Goal: Transaction & Acquisition: Purchase product/service

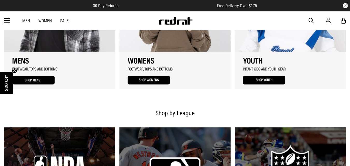
scroll to position [387, 0]
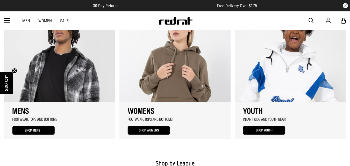
click at [162, 57] on link "2 / 3" at bounding box center [175, 74] width 111 height 130
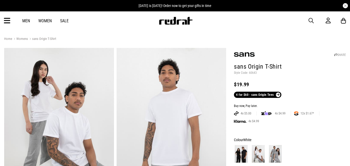
scroll to position [78, 0]
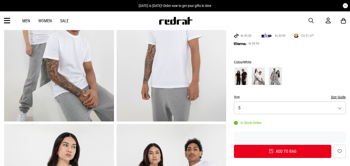
click at [340, 109] on button "Size S" at bounding box center [290, 108] width 112 height 13
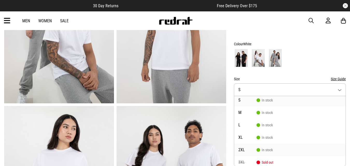
scroll to position [0, 0]
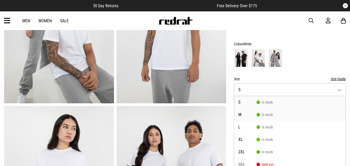
click at [241, 116] on span "M" at bounding box center [248, 115] width 18 height 4
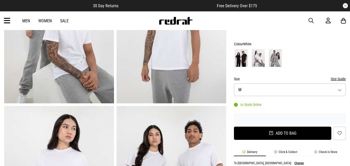
click at [276, 132] on button "Add to bag" at bounding box center [283, 133] width 98 height 13
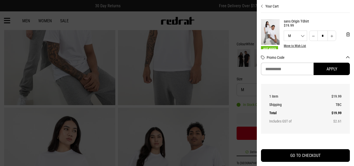
click at [274, 67] on input "Promo Code" at bounding box center [287, 69] width 53 height 12
click at [329, 69] on button "Apply" at bounding box center [332, 69] width 36 height 12
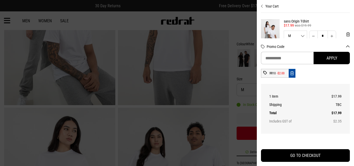
drag, startPoint x: 333, startPoint y: 67, endPoint x: 286, endPoint y: 21, distance: 66.2
click at [334, 67] on div "Promo Code Apply RR10 -$2.00" at bounding box center [305, 61] width 89 height 46
click at [329, 80] on div "Promo Code Apply RR10 -$2.00" at bounding box center [305, 61] width 89 height 46
click at [294, 74] on icon "Remove code" at bounding box center [292, 73] width 4 height 5
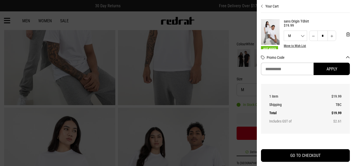
click at [168, 44] on div at bounding box center [177, 83] width 354 height 166
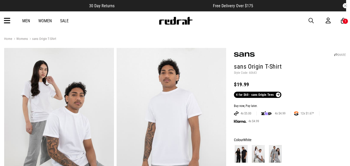
click at [63, 21] on link "Sale" at bounding box center [64, 20] width 9 height 5
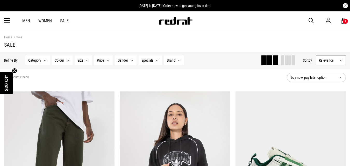
click at [66, 19] on link "Sale" at bounding box center [64, 20] width 9 height 5
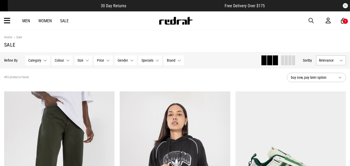
click at [258, 5] on span "Free Delivery Over $175" at bounding box center [245, 5] width 40 height 5
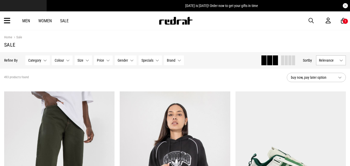
click at [332, 10] on article "[DATE] is [DATE]! Order now to get your gifts in time" at bounding box center [222, 5] width 350 height 11
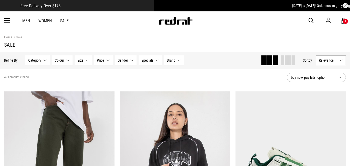
click at [289, 12] on div "30 Day Returns Free Delivery Over $175 [DATE] is [DATE]! Order now to get your …" at bounding box center [175, 15] width 350 height 30
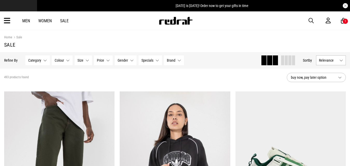
click at [180, 6] on span "[DATE] is [DATE]! Order now to get your gifts in time" at bounding box center [212, 6] width 73 height 4
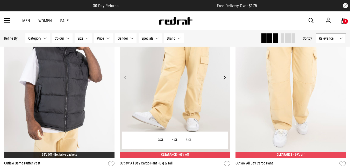
scroll to position [285, 0]
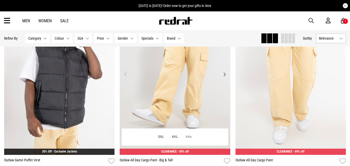
click at [155, 116] on img at bounding box center [175, 77] width 111 height 155
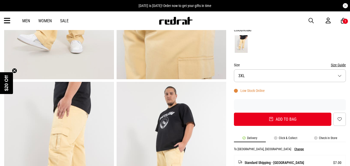
scroll to position [156, 0]
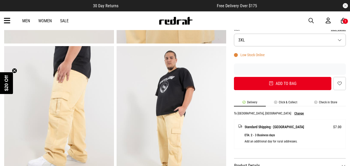
click at [234, 59] on div "SHARE Outlaw All Day Cargo Pant - Big & Tall Style Code: 57283 $31.50 Was $104.…" at bounding box center [286, 123] width 120 height 462
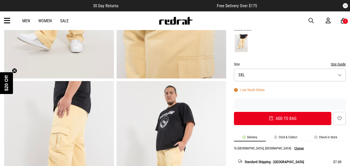
scroll to position [130, 0]
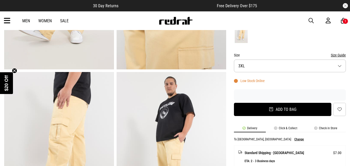
click at [277, 111] on button "Add to bag" at bounding box center [283, 109] width 98 height 13
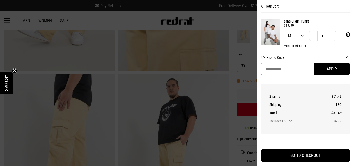
click at [273, 66] on input "Promo Code" at bounding box center [287, 69] width 53 height 12
click at [326, 70] on button "Apply" at bounding box center [332, 69] width 36 height 12
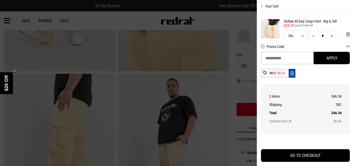
click at [293, 74] on icon "Remove code" at bounding box center [292, 73] width 4 height 5
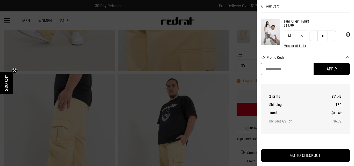
click at [279, 70] on input "Promo Code" at bounding box center [287, 69] width 53 height 12
type input "****"
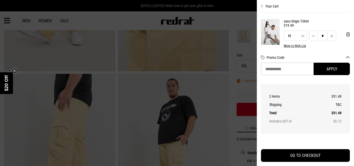
click at [166, 30] on div at bounding box center [177, 83] width 354 height 166
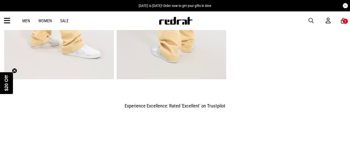
scroll to position [493, 0]
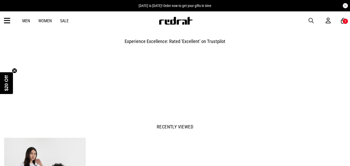
click at [2, 15] on div "Men Women Sale Sign in New Back Footwear Back Mens Back Womens Back Youth & Kid…" at bounding box center [175, 20] width 350 height 19
click at [8, 20] on icon at bounding box center [7, 21] width 6 height 9
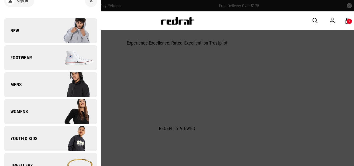
scroll to position [0, 0]
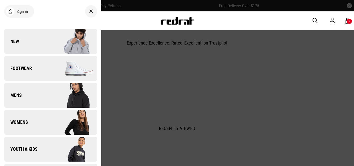
click at [172, 20] on img at bounding box center [178, 21] width 34 height 8
click at [87, 8] on div at bounding box center [91, 11] width 12 height 12
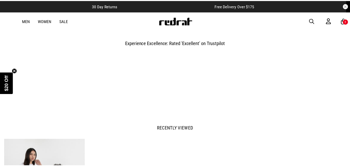
scroll to position [493, 0]
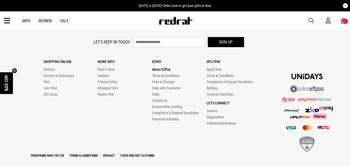
click at [160, 70] on link "About EZPay" at bounding box center [161, 69] width 18 height 4
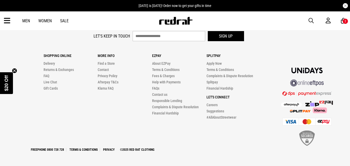
scroll to position [441, 0]
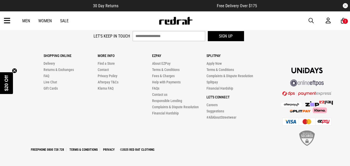
click at [172, 22] on img at bounding box center [176, 21] width 34 height 8
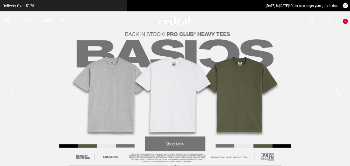
click at [318, 6] on span "[DATE] is [DATE]! Order now to get your gifts in time" at bounding box center [302, 6] width 73 height 4
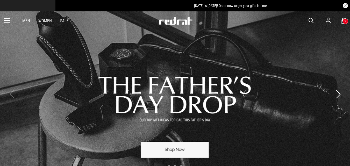
click at [309, 3] on article "[DATE] is [DATE]! Order now to get your gifts in time" at bounding box center [230, 5] width 350 height 11
click at [330, 9] on article "[DATE] is [DATE]! Order now to get your gifts in time" at bounding box center [250, 5] width 350 height 11
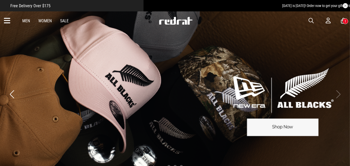
click at [343, 5] on div "30 Day Returns Free Delivery Over $175 [DATE] is [DATE]! Order now to get your …" at bounding box center [175, 5] width 350 height 11
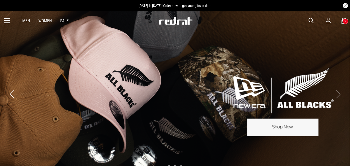
click at [344, 21] on div "2" at bounding box center [346, 21] width 6 height 6
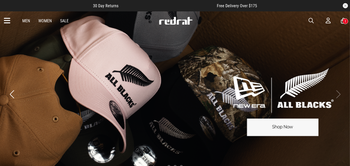
click at [344, 23] on div "2" at bounding box center [346, 21] width 6 height 6
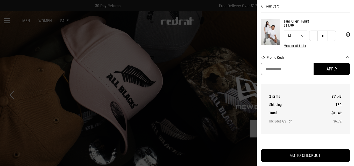
click at [281, 69] on input "Promo Code" at bounding box center [287, 69] width 53 height 12
click at [284, 72] on input "Promo Code" at bounding box center [287, 69] width 53 height 12
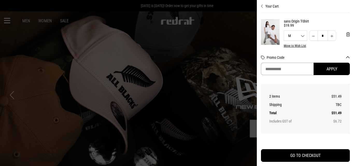
click at [276, 66] on input "Promo Code" at bounding box center [287, 69] width 53 height 12
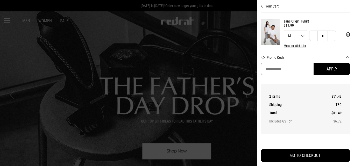
click at [277, 66] on input "Promo Code" at bounding box center [287, 69] width 53 height 12
type input "****"
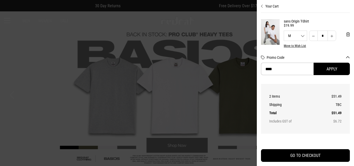
click at [184, 33] on div at bounding box center [177, 83] width 354 height 166
